Goal: Find contact information: Find contact information

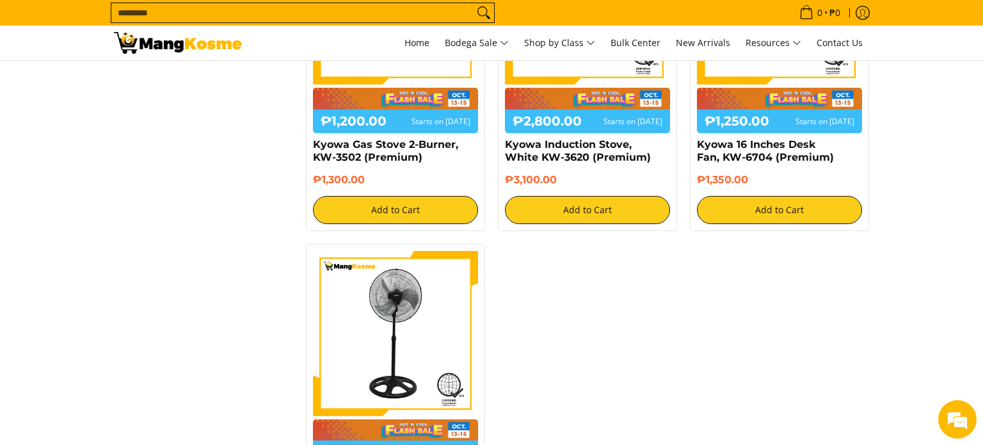
scroll to position [1109, 0]
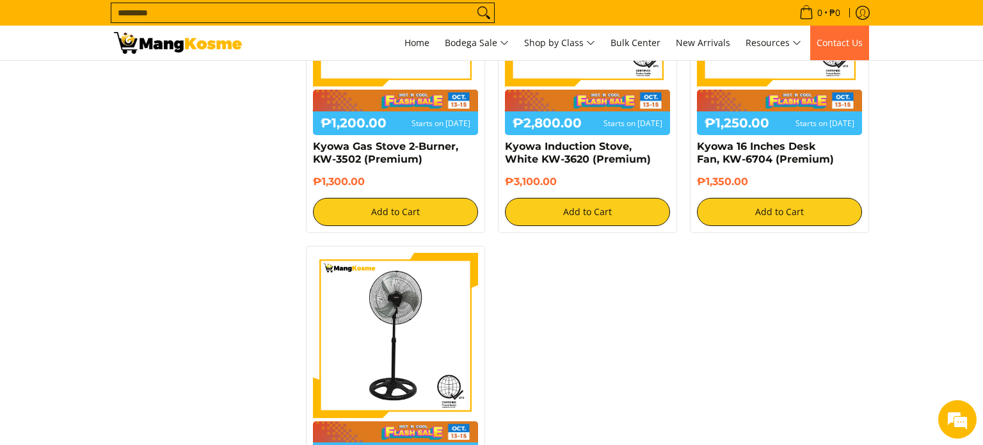
click at [835, 47] on span "Contact Us" at bounding box center [840, 42] width 46 height 12
